Goal: Obtain resource: Download file/media

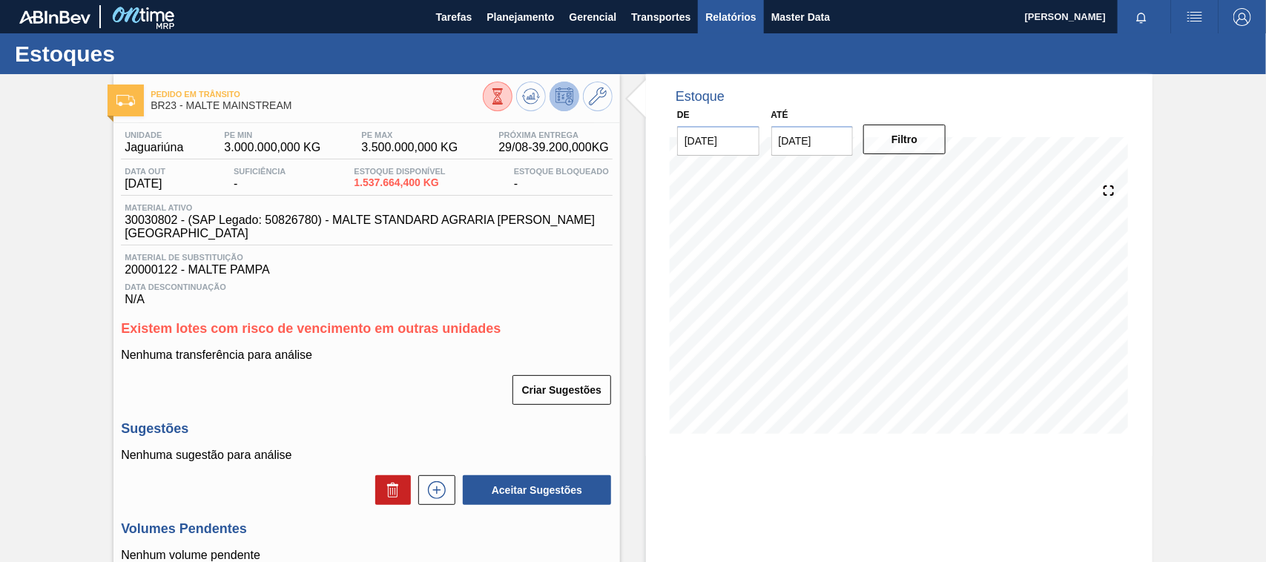
click at [727, 16] on span "Relatórios" at bounding box center [730, 17] width 50 height 18
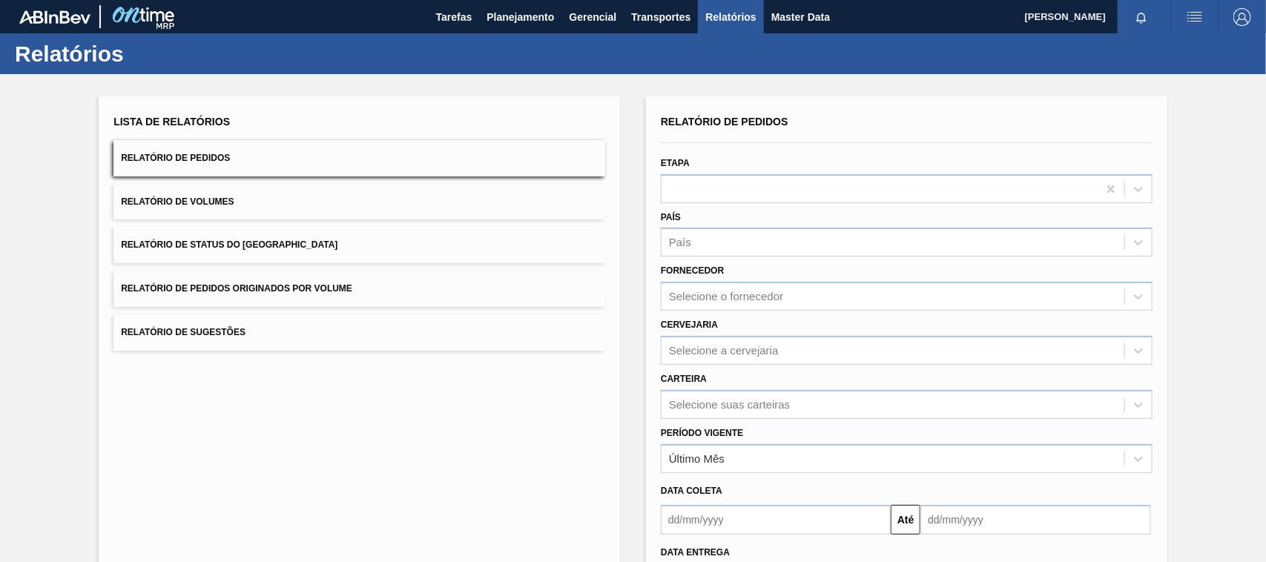
click at [320, 289] on span "Relatório de Pedidos Originados por Volume" at bounding box center [236, 288] width 231 height 10
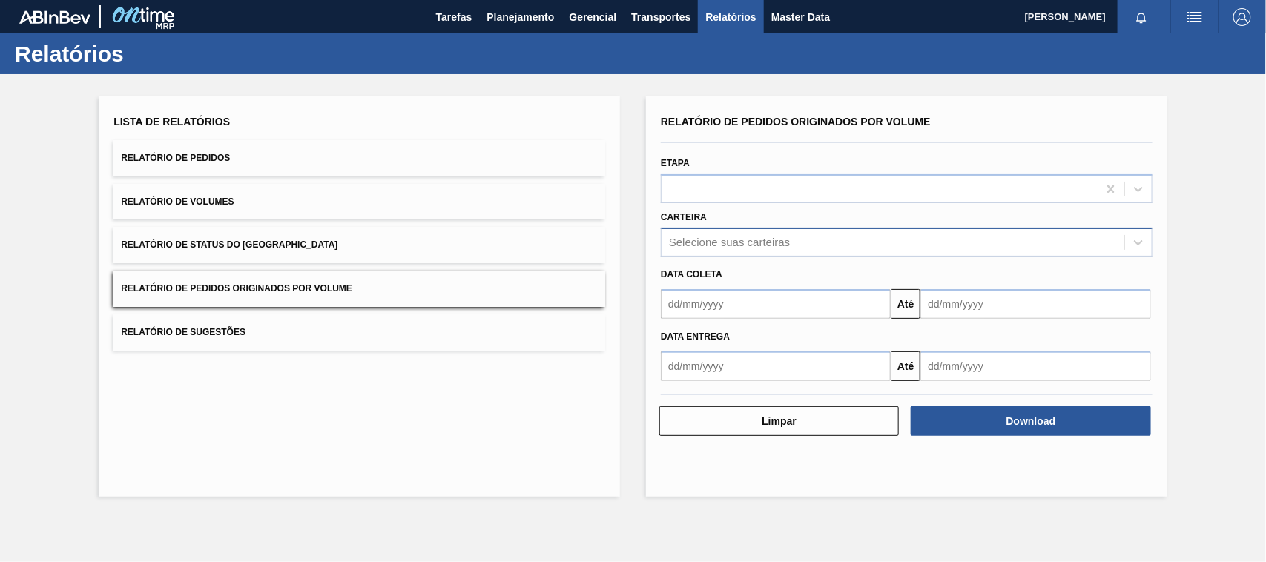
click at [724, 247] on div "Selecione suas carteiras" at bounding box center [729, 243] width 121 height 13
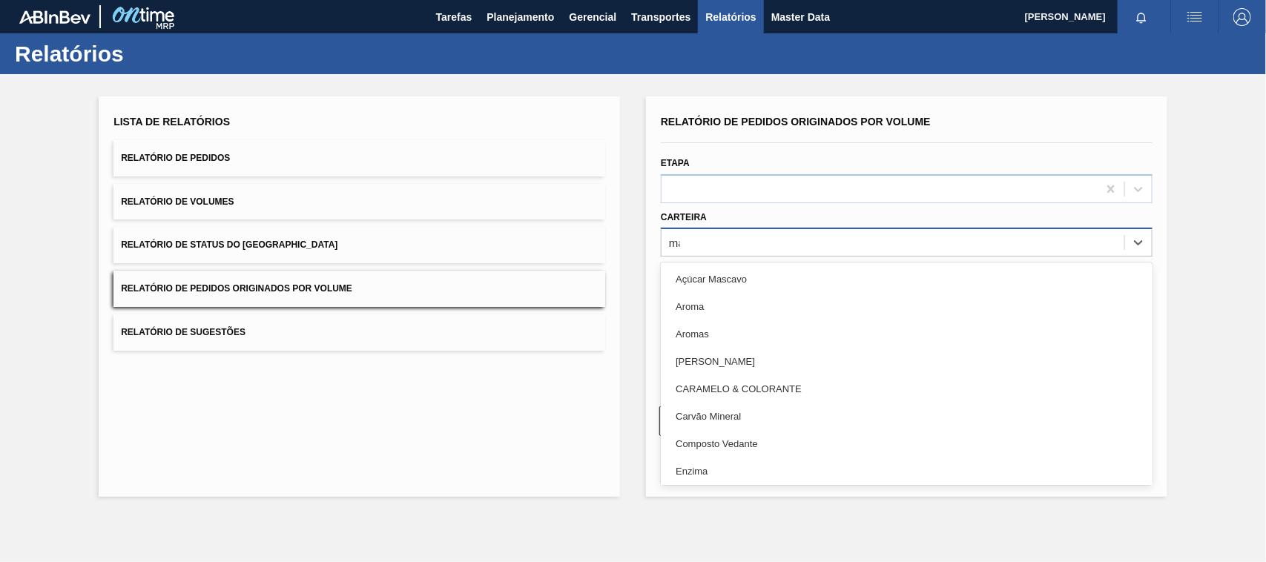
type input "mal"
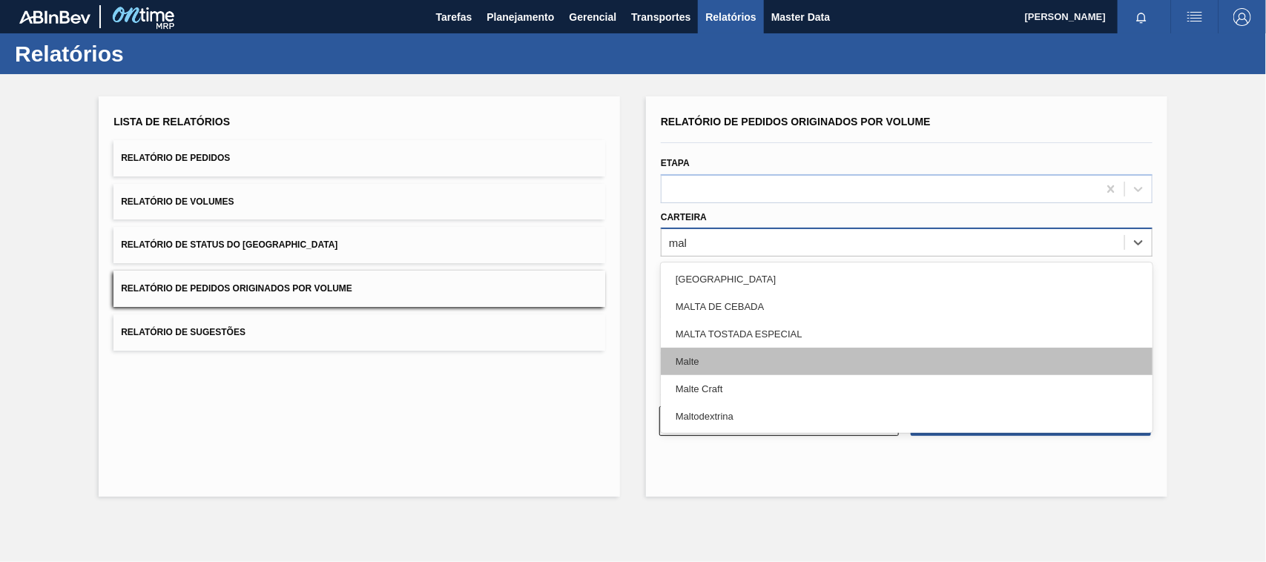
click at [706, 367] on div "Malte" at bounding box center [907, 361] width 492 height 27
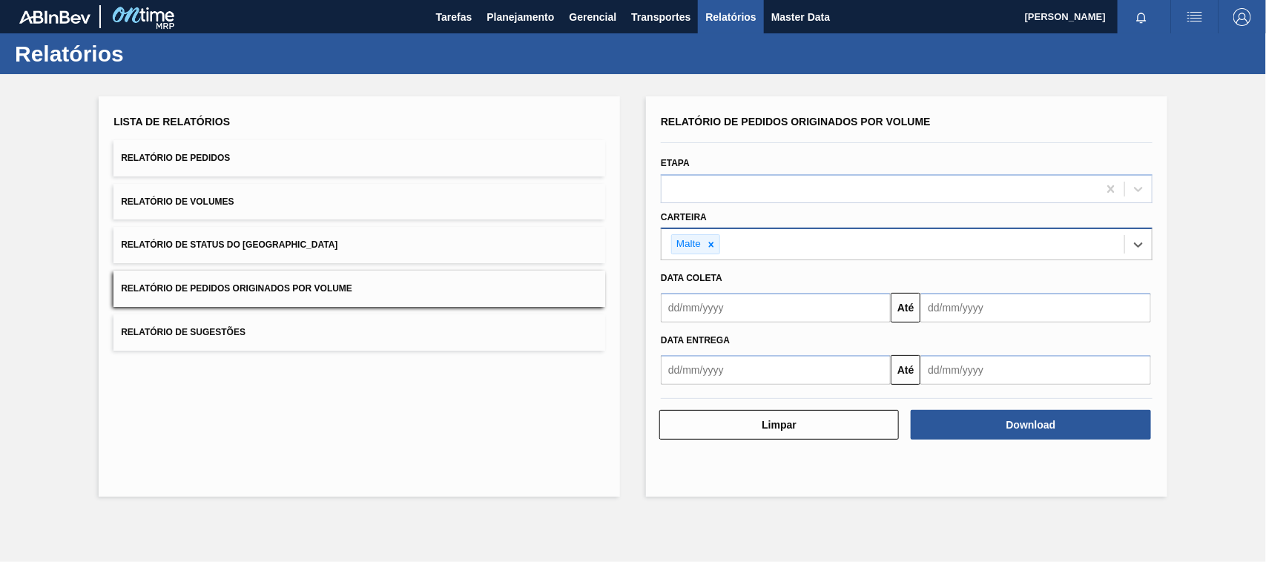
click at [707, 317] on input "text" at bounding box center [776, 308] width 230 height 30
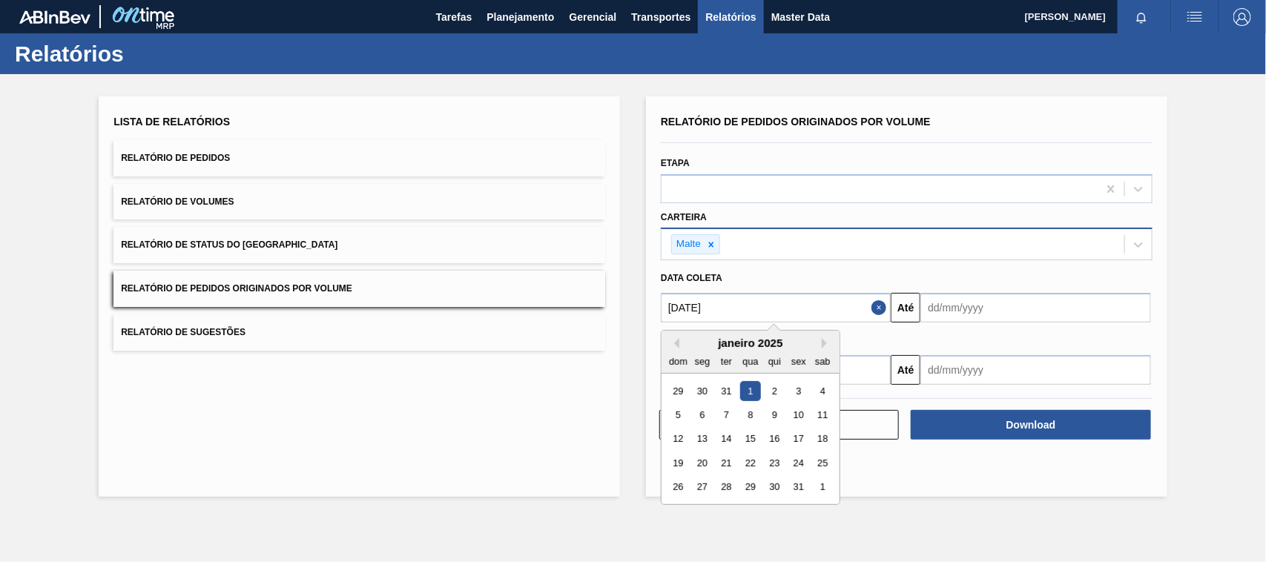
type input "01/01/2025"
click at [754, 394] on div "1" at bounding box center [750, 391] width 20 height 20
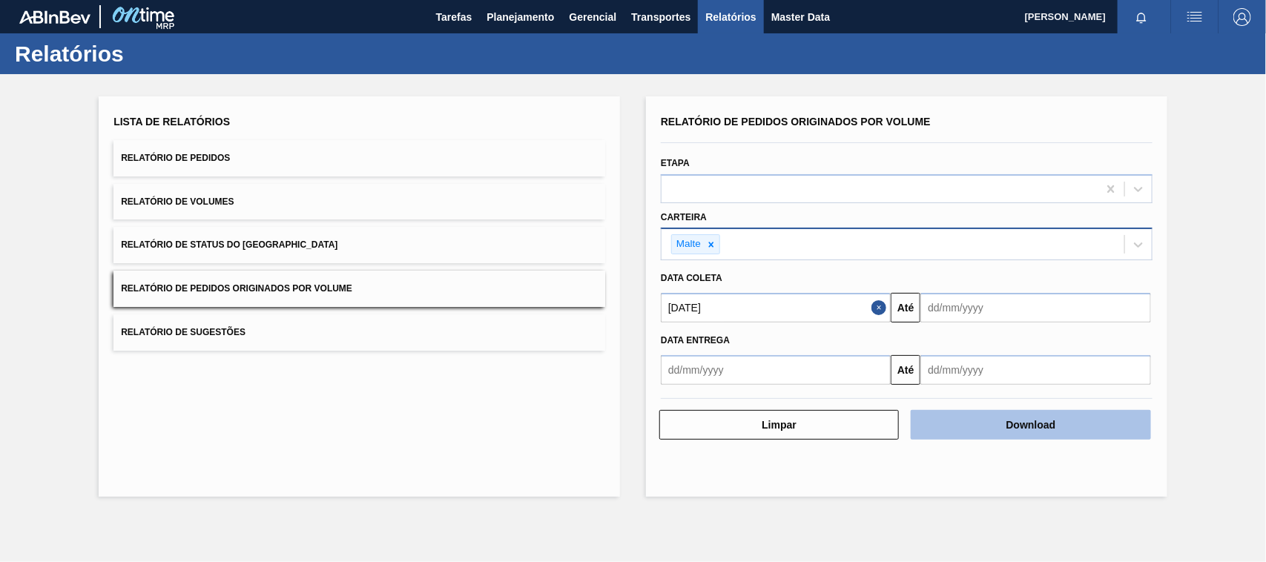
click at [1037, 420] on button "Download" at bounding box center [1031, 425] width 240 height 30
